Goal: Information Seeking & Learning: Learn about a topic

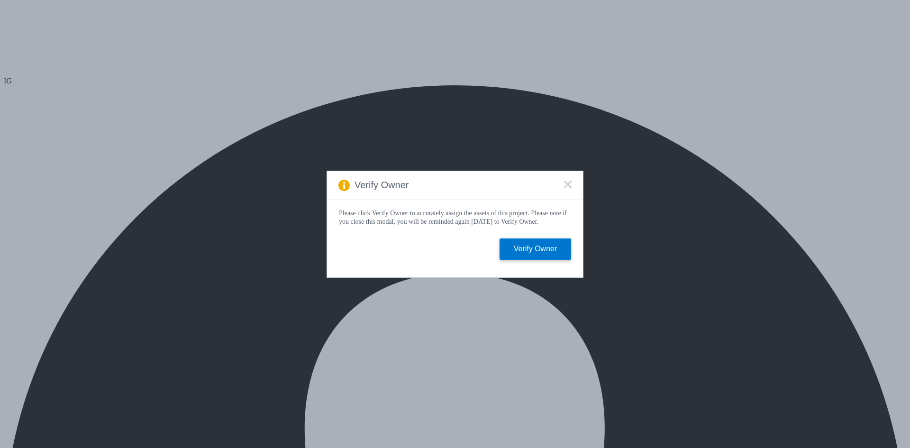
click at [567, 181] on rect at bounding box center [568, 184] width 8 height 8
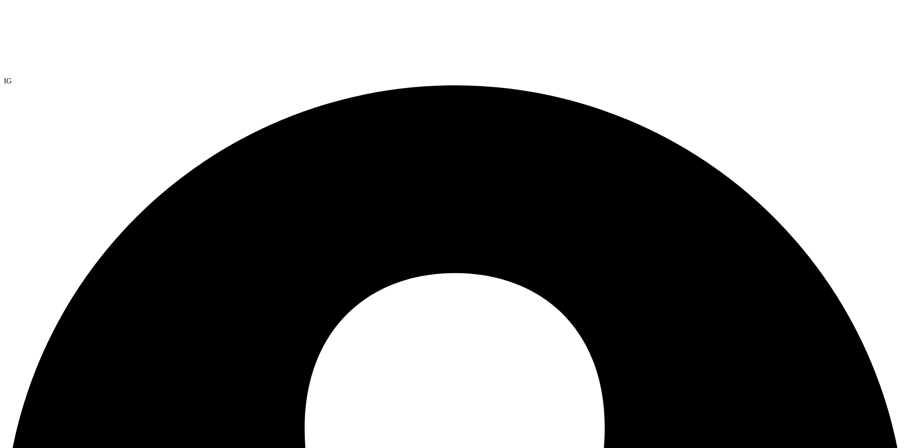
radio input "true"
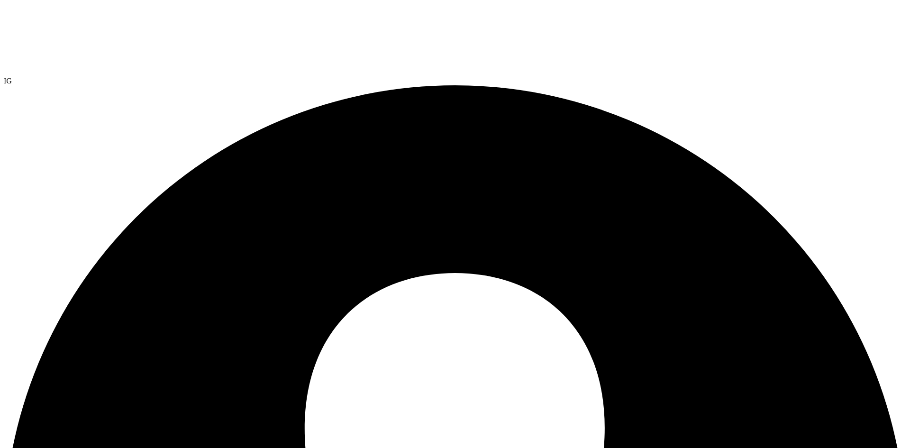
radio input "true"
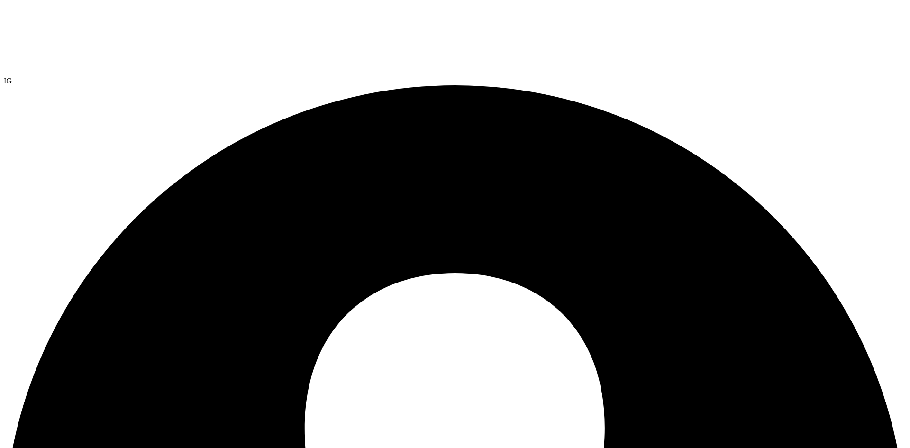
radio input "true"
radio input "false"
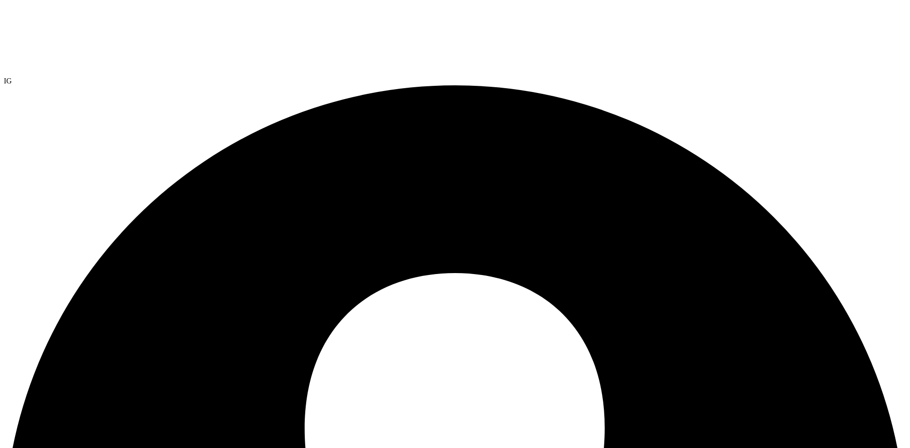
drag, startPoint x: 118, startPoint y: 146, endPoint x: 118, endPoint y: 152, distance: 6.6
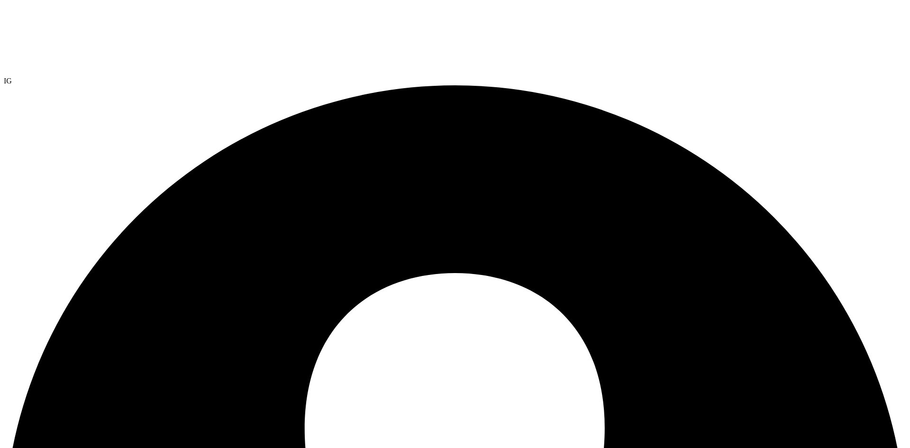
drag, startPoint x: 153, startPoint y: 146, endPoint x: 147, endPoint y: 154, distance: 9.6
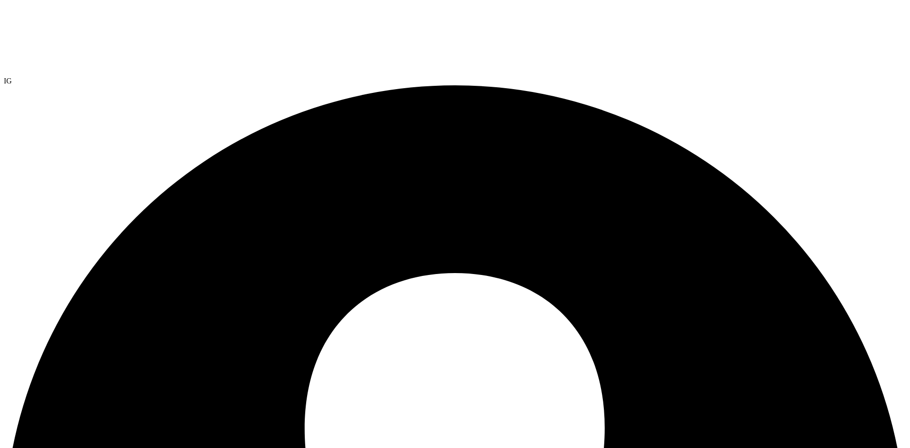
select select "Over Provisioning"
click at [0, 0] on input "Free Avg. vCPU" at bounding box center [0, 0] width 0 height 0
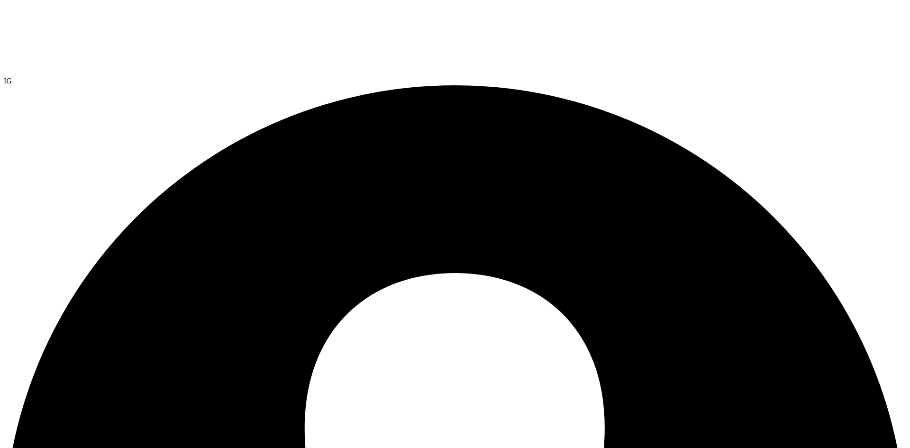
click at [0, 0] on input "Free Peak vCPU" at bounding box center [0, 0] width 0 height 0
click at [0, 0] on input "Free Avg. vCPU" at bounding box center [0, 0] width 0 height 0
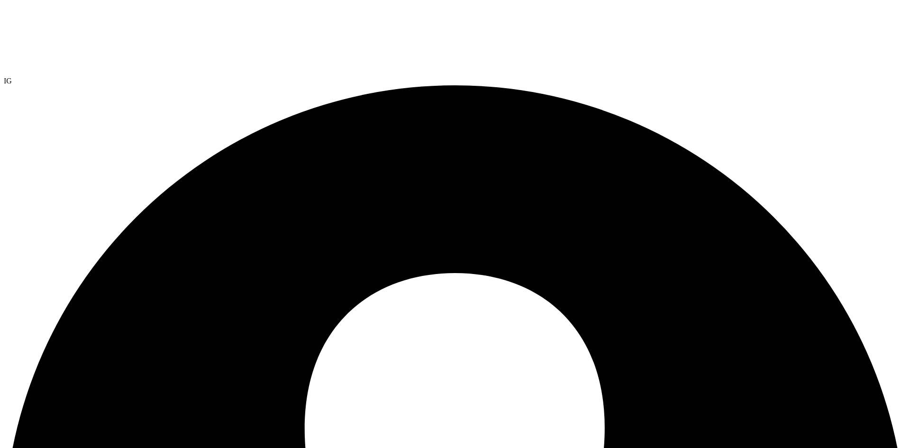
click at [0, 0] on input "Peak Memory (GiB)" at bounding box center [0, 0] width 0 height 0
click at [0, 0] on input "Avg. Memory (GiB)" at bounding box center [0, 0] width 0 height 0
click at [0, 0] on input "Capacity (GiB)" at bounding box center [0, 0] width 0 height 0
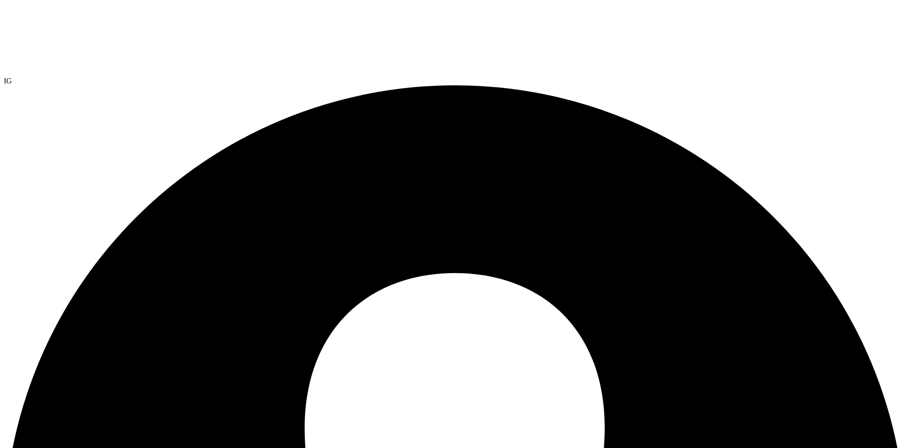
click at [0, 0] on input "Free Peak vCPU" at bounding box center [0, 0] width 0 height 0
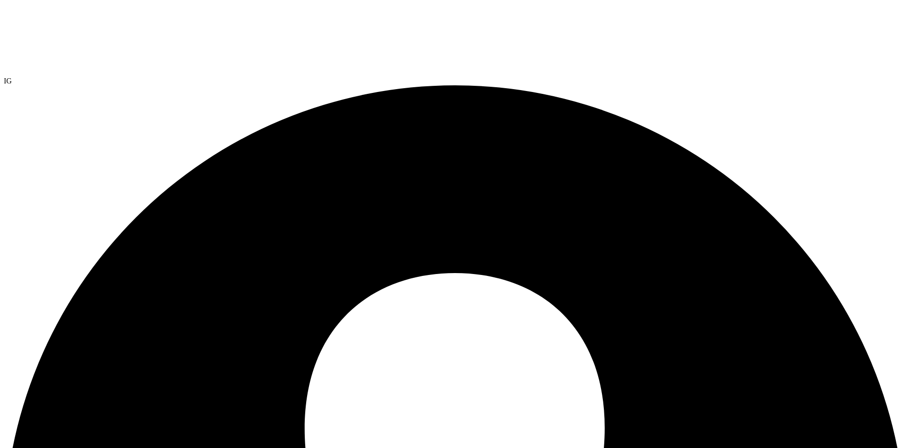
radio input "true"
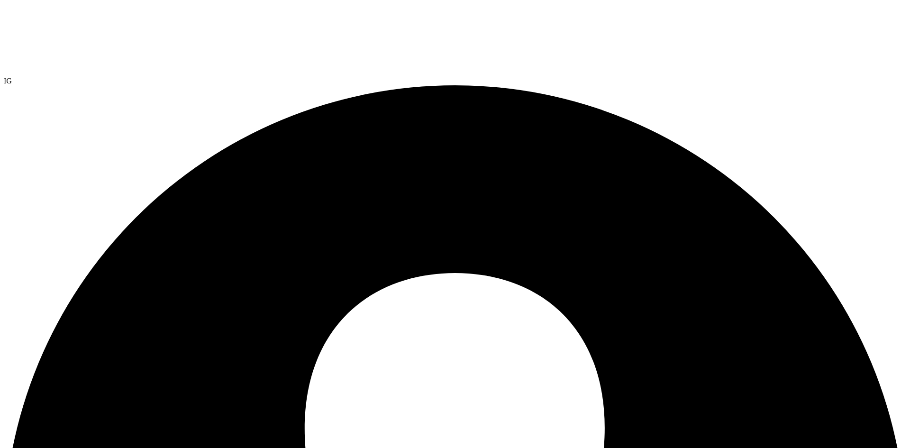
radio input "true"
radio input "false"
